Goal: Go to known website: Go to known website

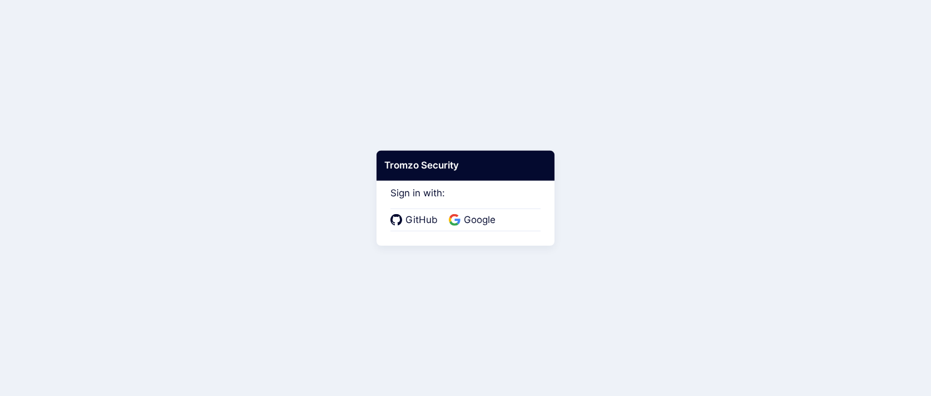
click at [472, 209] on div "GitHub Google" at bounding box center [465, 220] width 150 height 23
click at [468, 220] on span "Google" at bounding box center [479, 220] width 38 height 14
